Goal: Check status: Check status

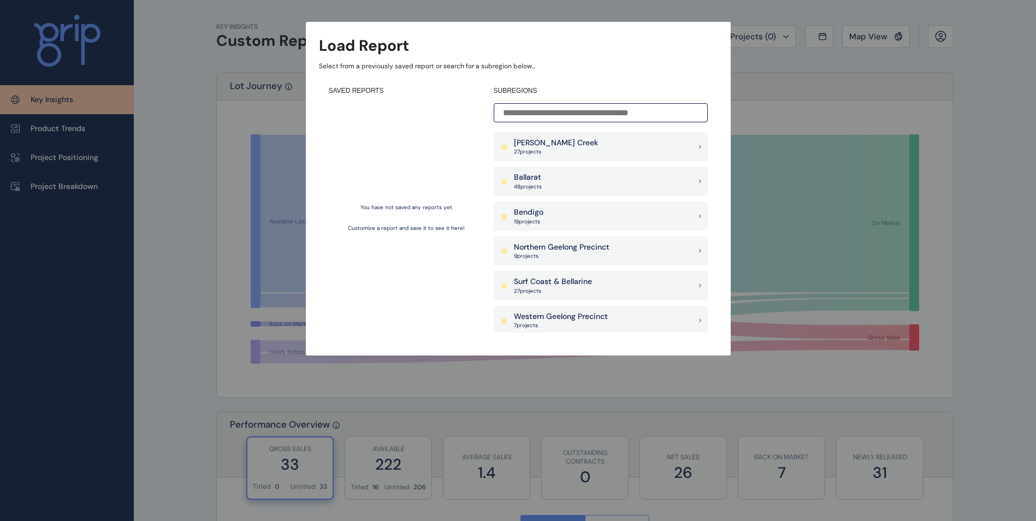
click at [554, 178] on div "Ballarat 48 project s" at bounding box center [601, 181] width 214 height 29
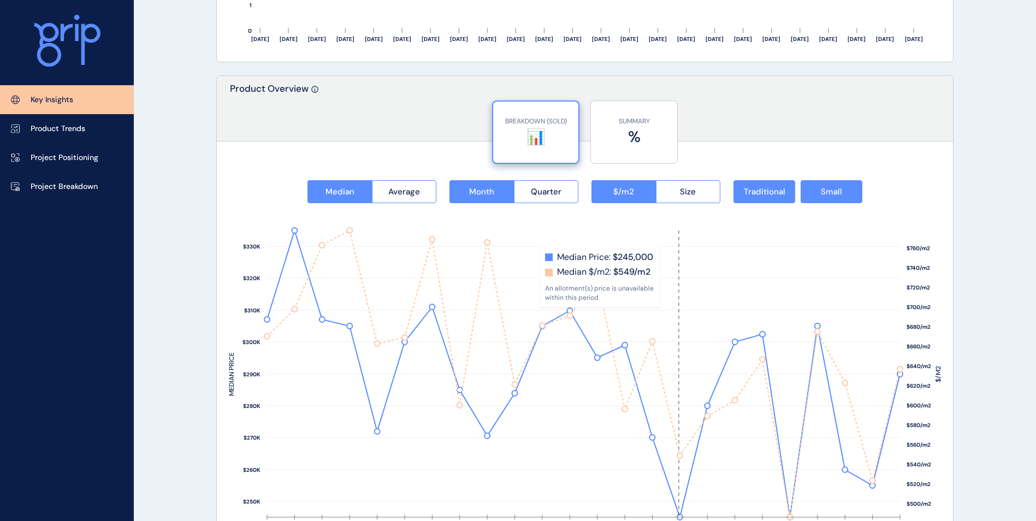
scroll to position [1365, 0]
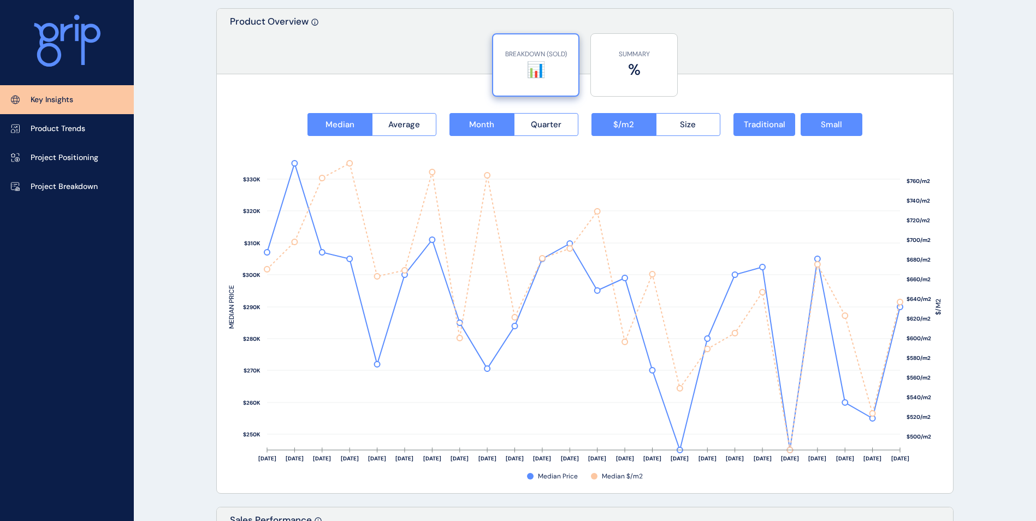
click at [826, 129] on span "Small" at bounding box center [831, 124] width 21 height 11
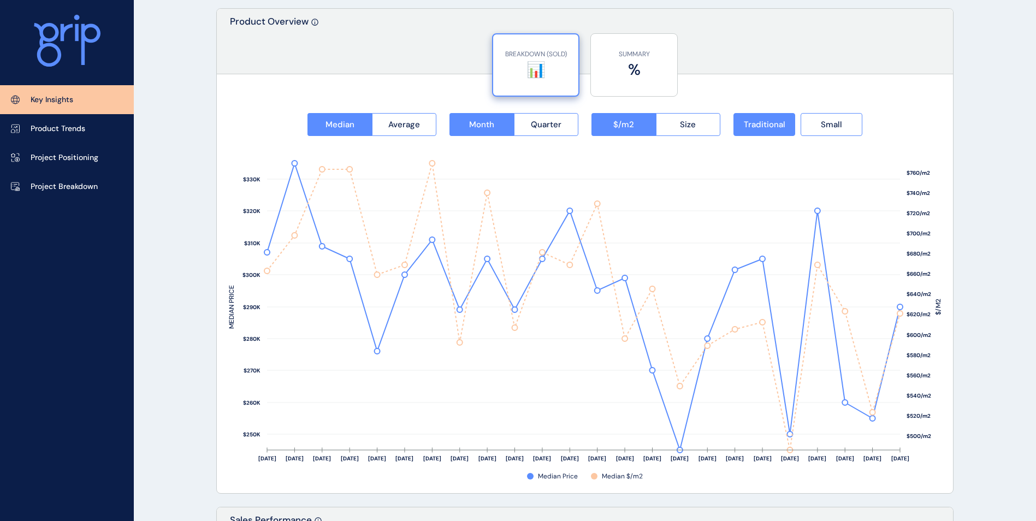
click at [838, 122] on span "Small" at bounding box center [831, 124] width 21 height 11
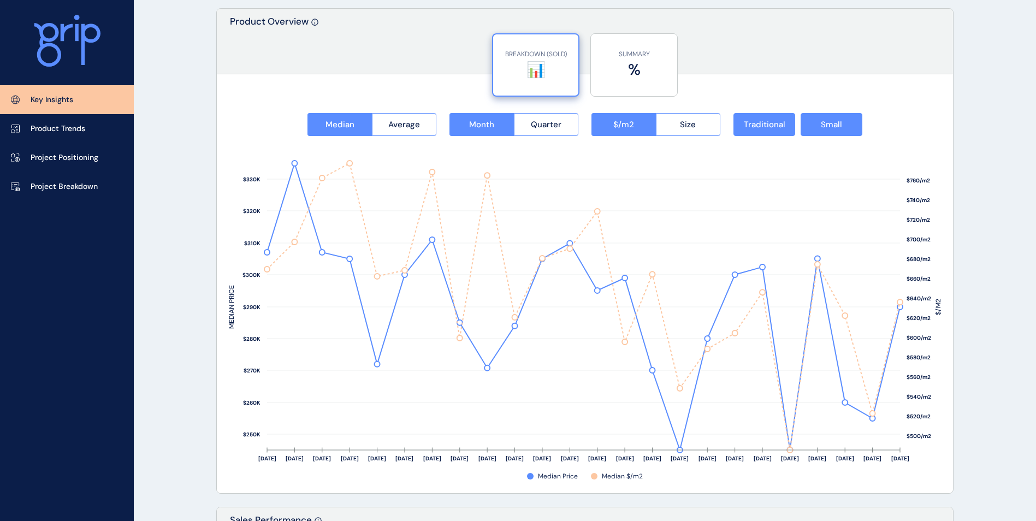
click at [777, 117] on button "Traditional" at bounding box center [765, 124] width 62 height 23
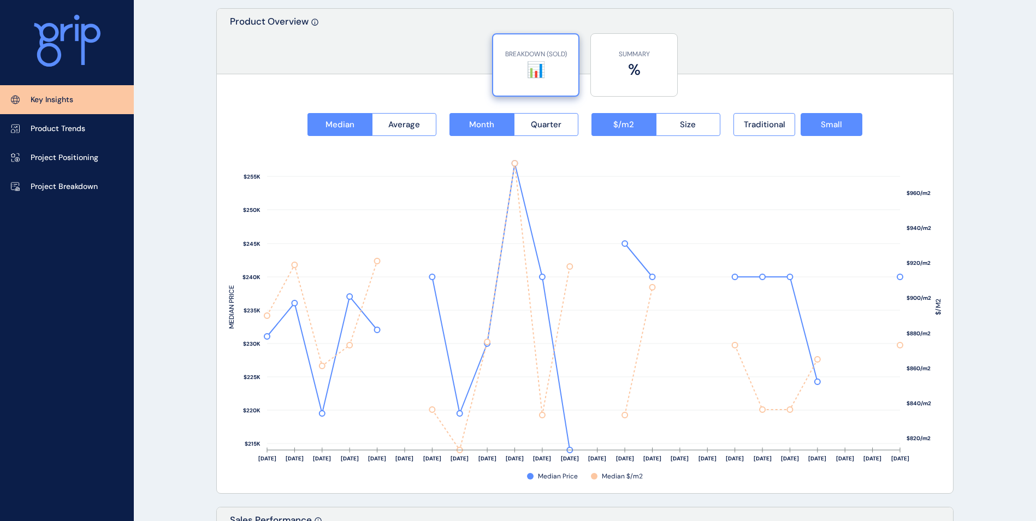
click at [773, 121] on span "Traditional" at bounding box center [765, 124] width 42 height 11
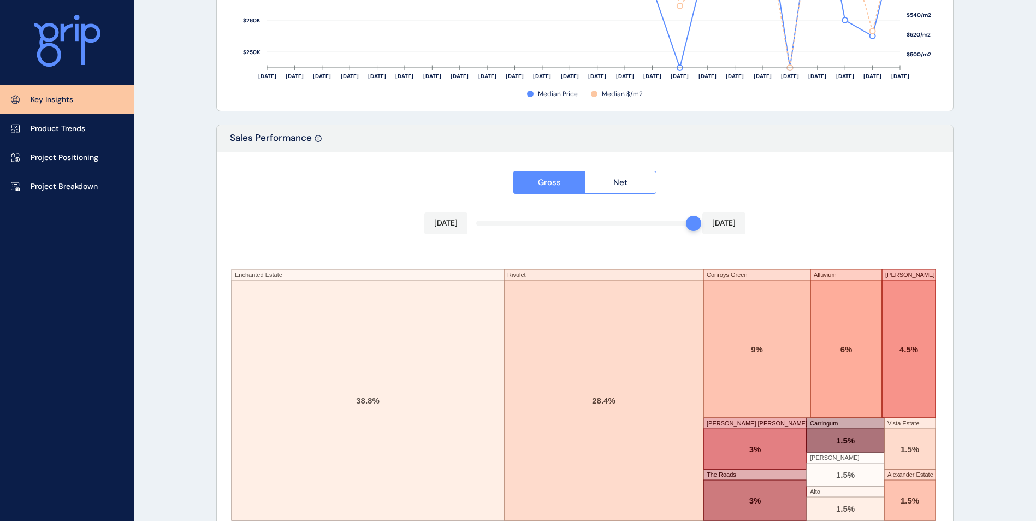
scroll to position [1778, 0]
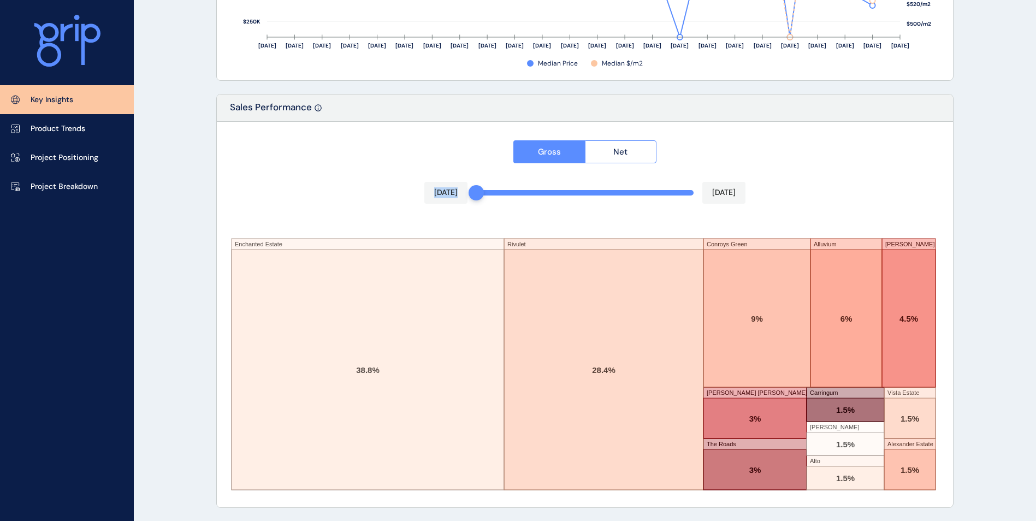
drag, startPoint x: 692, startPoint y: 197, endPoint x: 448, endPoint y: 201, distance: 244.2
click at [448, 201] on div "Gross Net [DATE] [DATE] Enchanted Estate Rivulet Conroys Green Alluvium [PERSON…" at bounding box center [585, 315] width 736 height 386
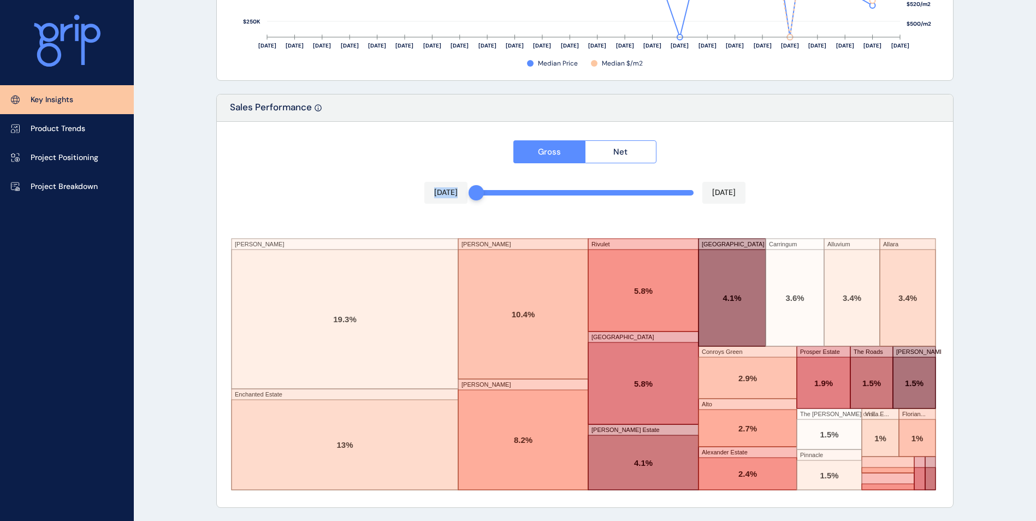
click at [626, 147] on span "Net" at bounding box center [620, 151] width 14 height 11
